Goal: Transaction & Acquisition: Subscribe to service/newsletter

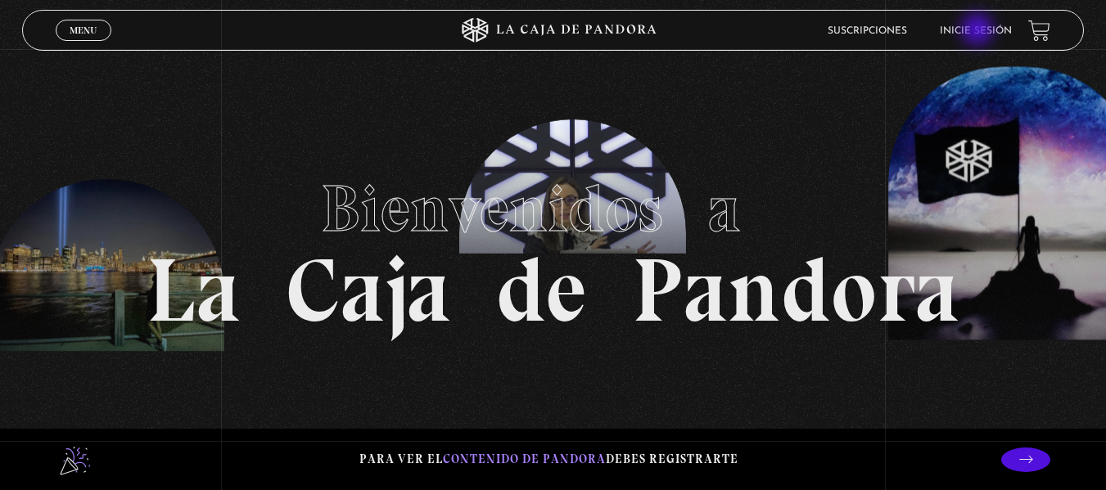
click at [979, 31] on link "Inicie sesión" at bounding box center [975, 31] width 72 height 10
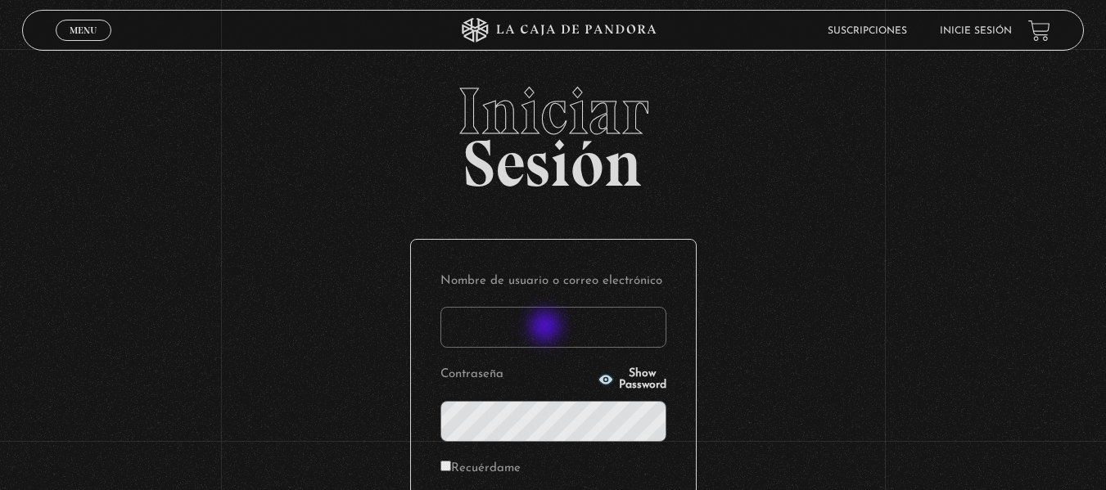
click at [547, 328] on input "Nombre de usuario o correo electrónico" at bounding box center [553, 327] width 226 height 41
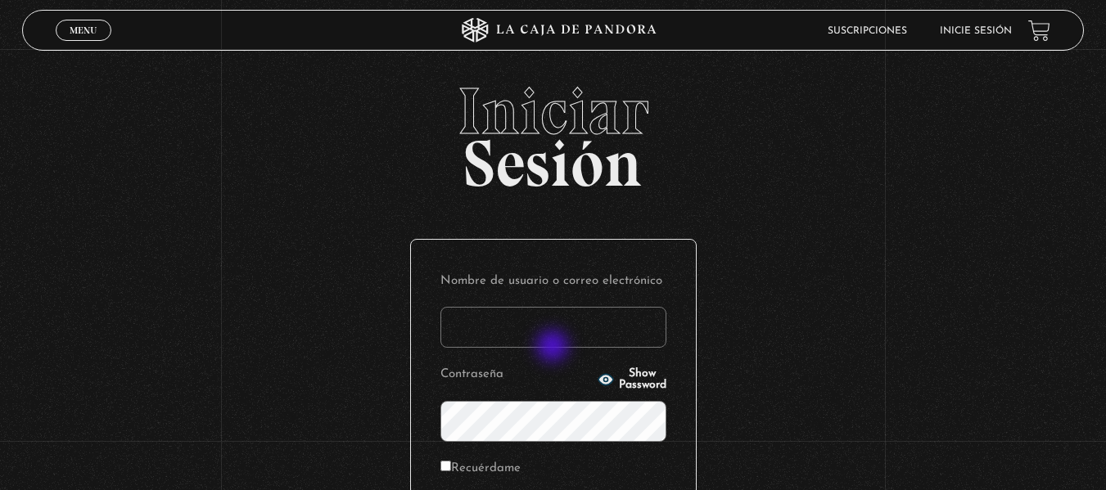
type input "[EMAIL_ADDRESS][DOMAIN_NAME]"
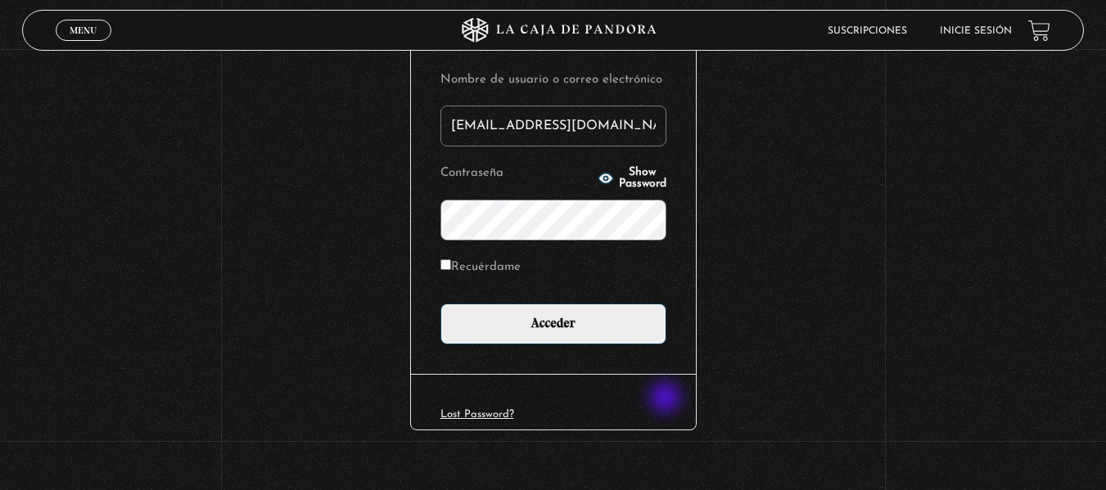
scroll to position [223, 0]
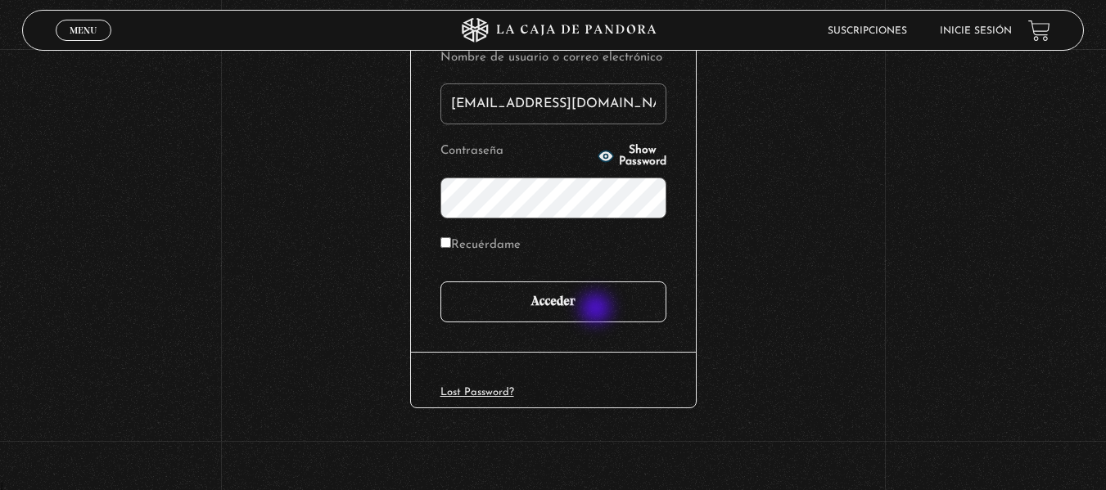
click at [597, 306] on input "Acceder" at bounding box center [553, 301] width 226 height 41
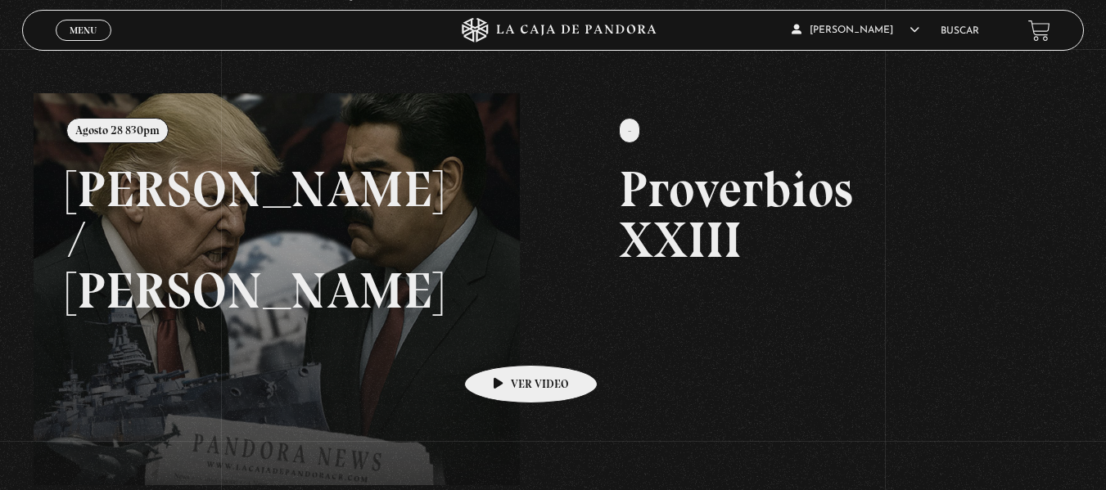
scroll to position [164, 0]
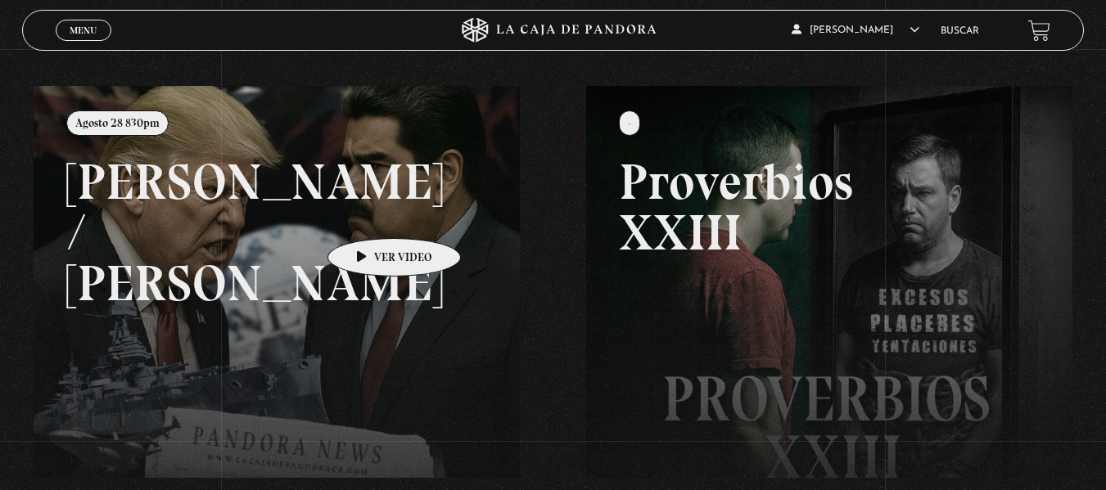
click at [350, 209] on link at bounding box center [587, 331] width 1106 height 490
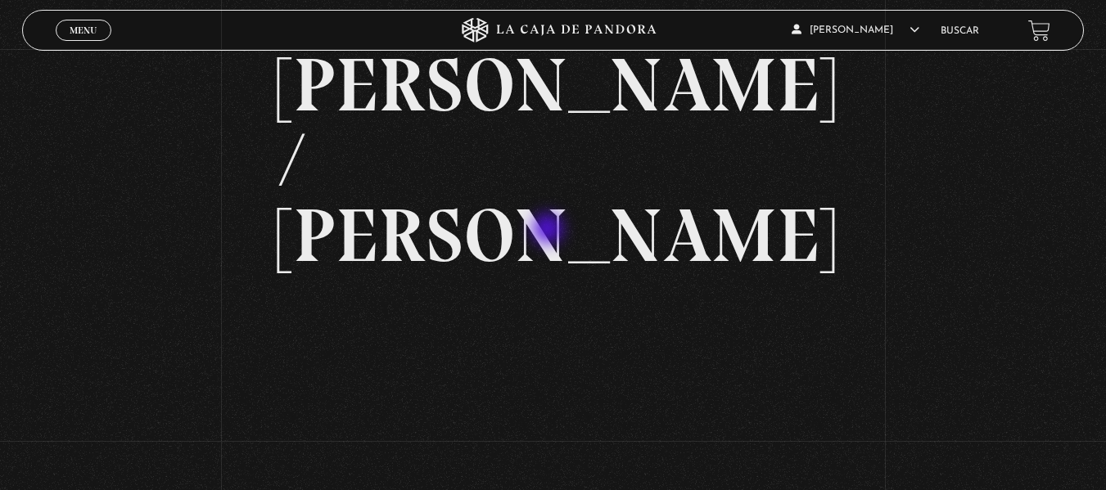
scroll to position [164, 0]
